Goal: Task Accomplishment & Management: Manage account settings

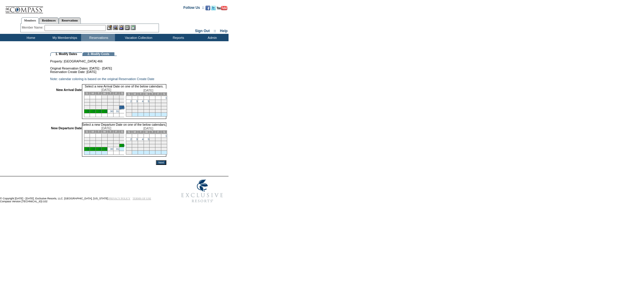
click at [101, 151] on link "28" at bounding box center [99, 149] width 3 height 3
click at [166, 165] on input "Next" at bounding box center [161, 162] width 10 height 5
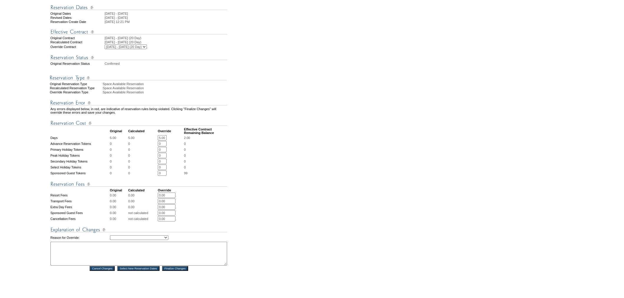
scroll to position [156, 0]
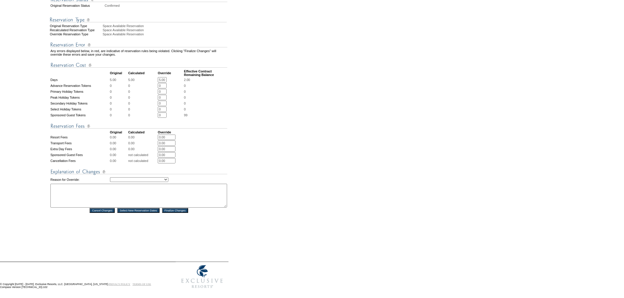
click at [161, 82] on input "5.00" at bounding box center [162, 79] width 9 height 5
type input "3.00"
click at [278, 148] on form "Follow Us ::" at bounding box center [311, 68] width 622 height 447
click at [151, 179] on select "Creating Continuous Stay Days Rebooked After Cancellation Editing Occupant Expe…" at bounding box center [139, 179] width 58 height 5
click at [193, 127] on img at bounding box center [138, 126] width 177 height 7
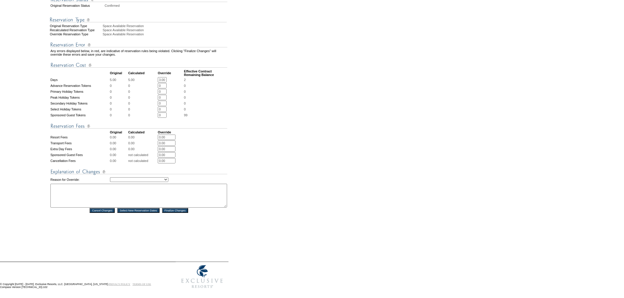
click at [153, 180] on td "Creating Continuous Stay Days Rebooked After Cancellation Editing Occupant Expe…" at bounding box center [168, 179] width 117 height 7
click at [151, 178] on select "Creating Continuous Stay Days Rebooked After Cancellation Editing Occupant Expe…" at bounding box center [139, 179] width 58 height 5
select select "1043"
click at [110, 177] on select "Creating Continuous Stay Days Rebooked After Cancellation Editing Occupant Expe…" at bounding box center [139, 179] width 58 height 5
click at [99, 201] on textarea at bounding box center [138, 196] width 177 height 24
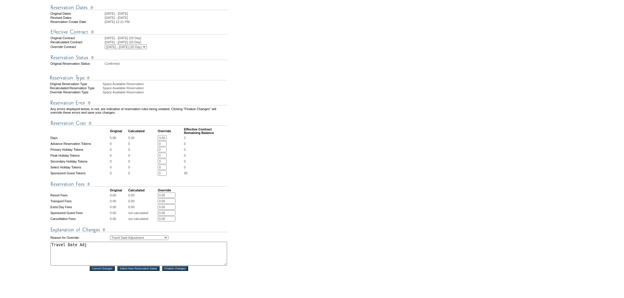
scroll to position [123, 0]
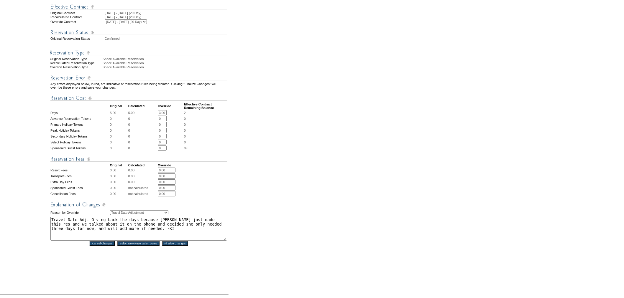
type textarea "Travel Date Adj. Giving back the days because Lorie just made this res and we t…"
click at [180, 241] on input "Finalize Changes" at bounding box center [175, 243] width 26 height 5
